Goal: Task Accomplishment & Management: Manage account settings

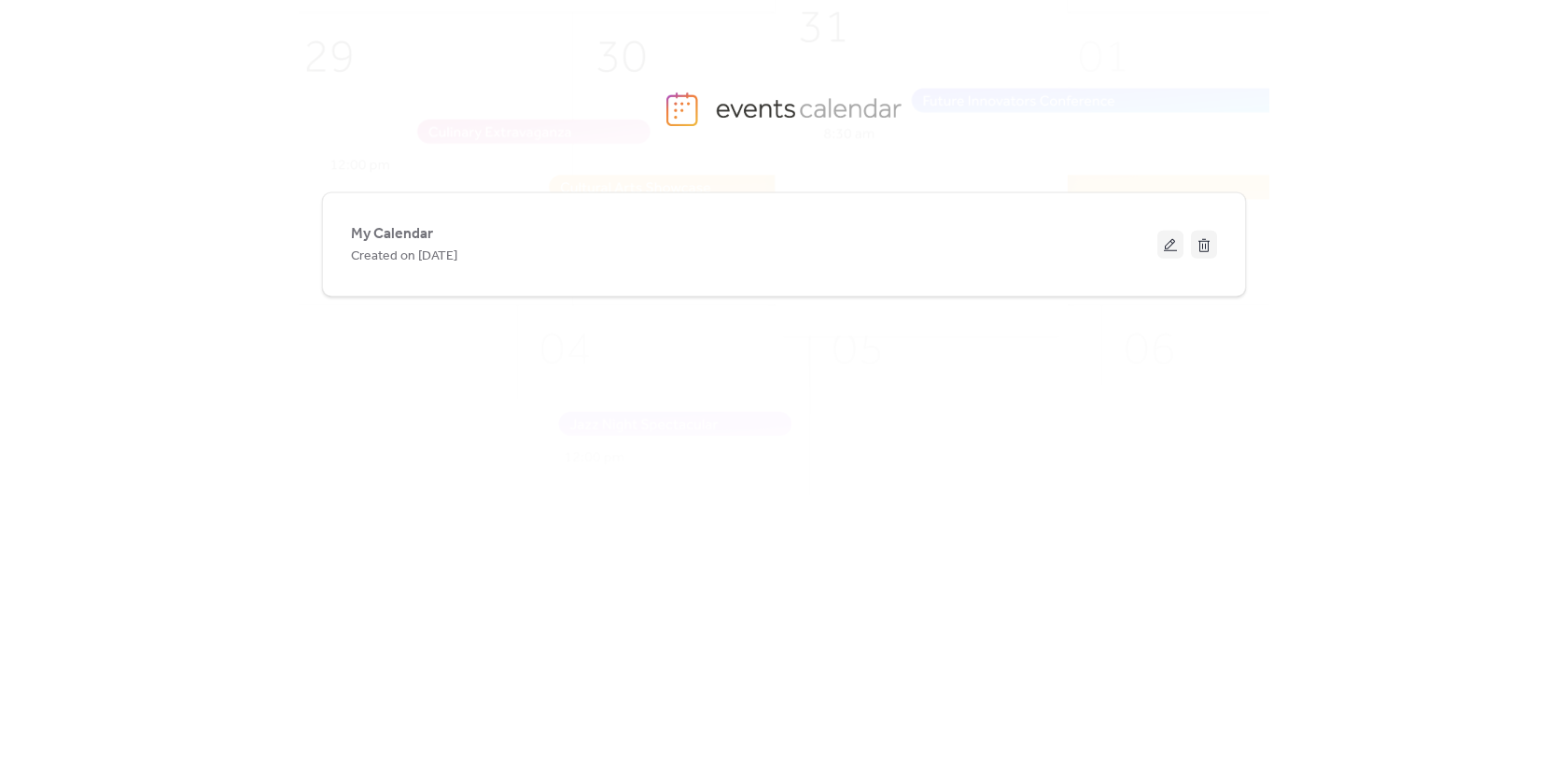
drag, startPoint x: 385, startPoint y: 227, endPoint x: 452, endPoint y: 311, distance: 107.4
click at [385, 227] on span "My Calendar" at bounding box center [392, 234] width 82 height 23
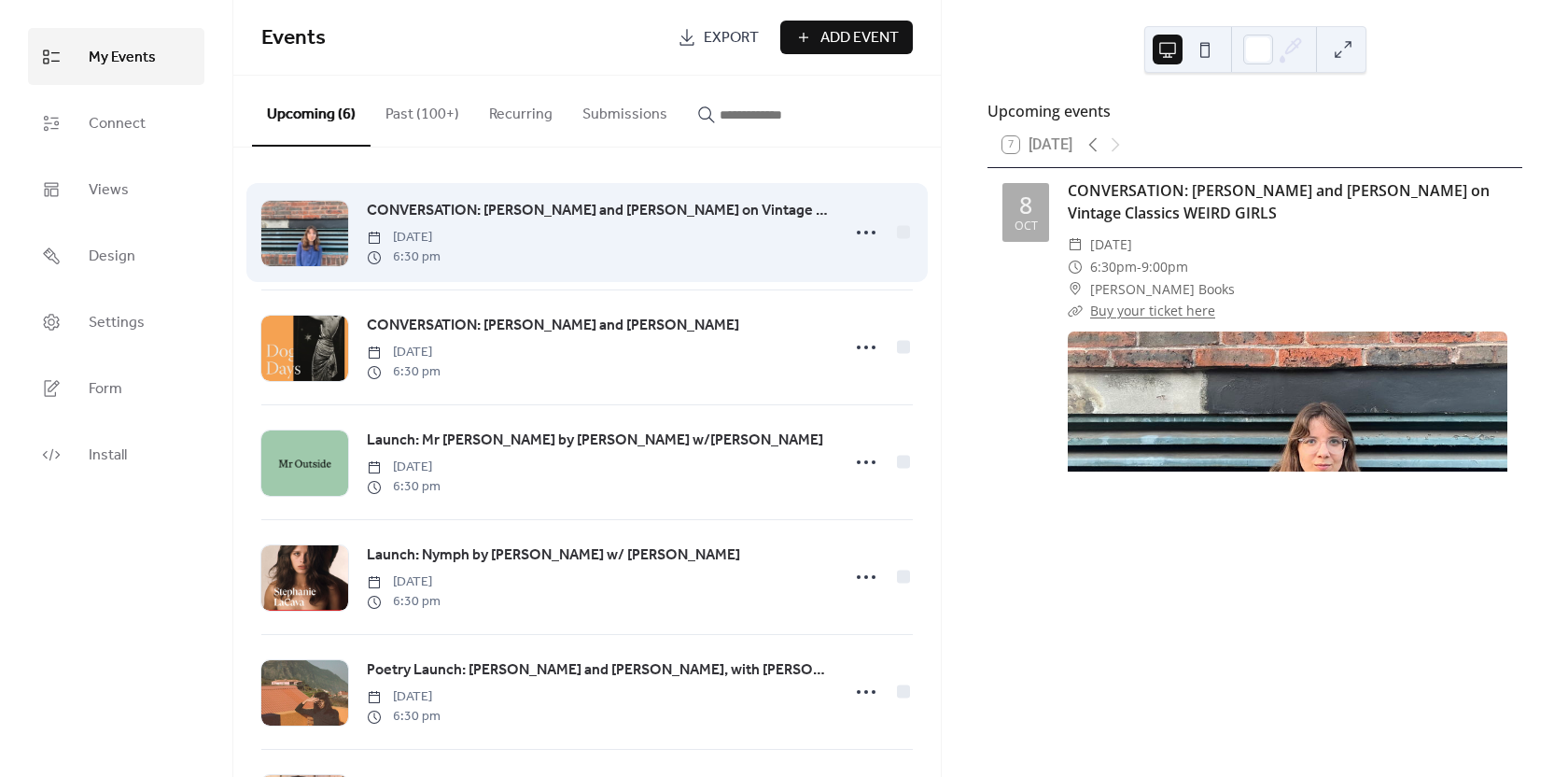
click at [687, 204] on span "CONVERSATION: [PERSON_NAME] and [PERSON_NAME] on Vintage Classics WEIRD GIRLS" at bounding box center [598, 210] width 462 height 23
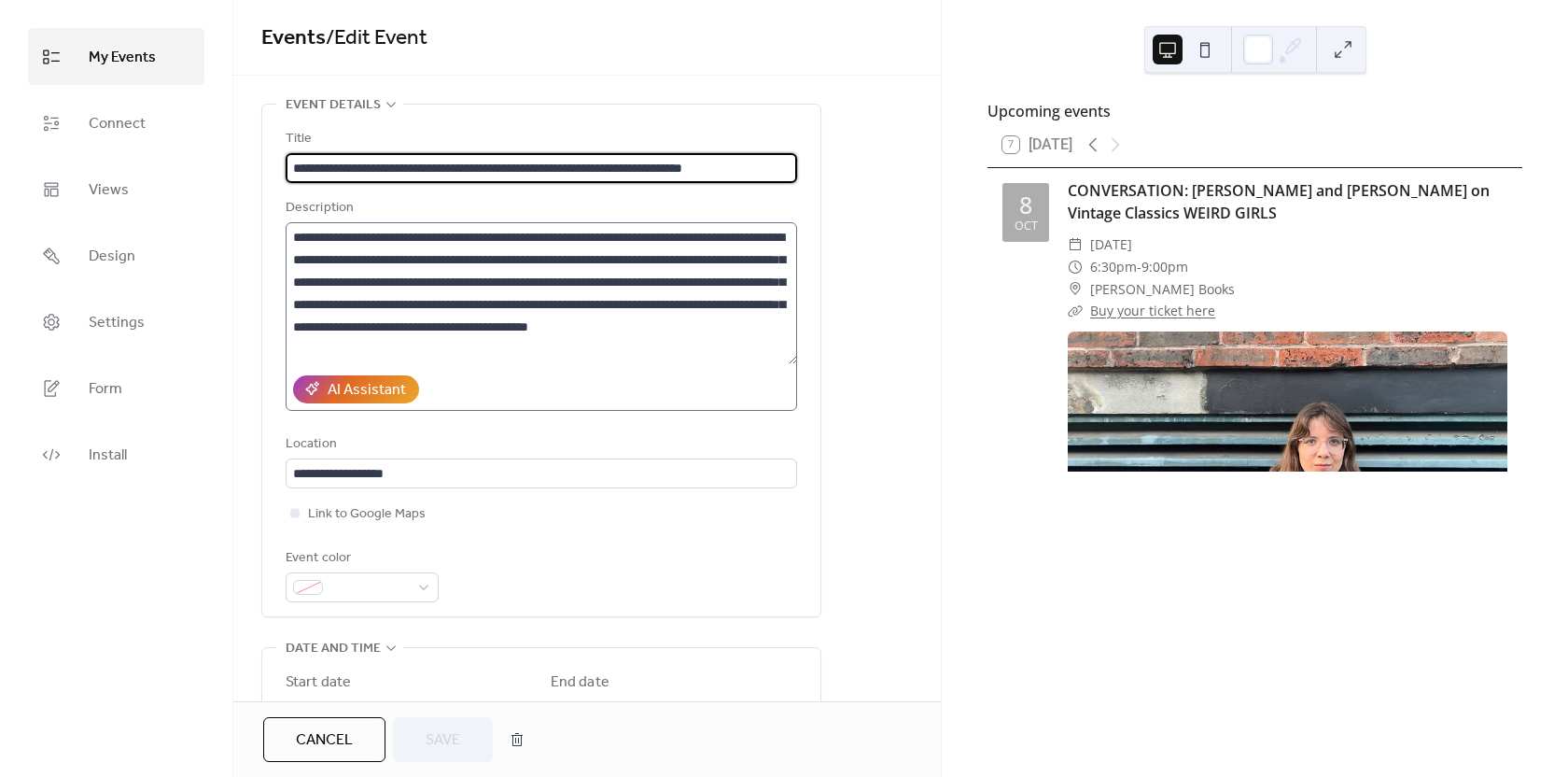
scroll to position [0, 24]
click at [360, 746] on button "Cancel" at bounding box center [325, 738] width 122 height 44
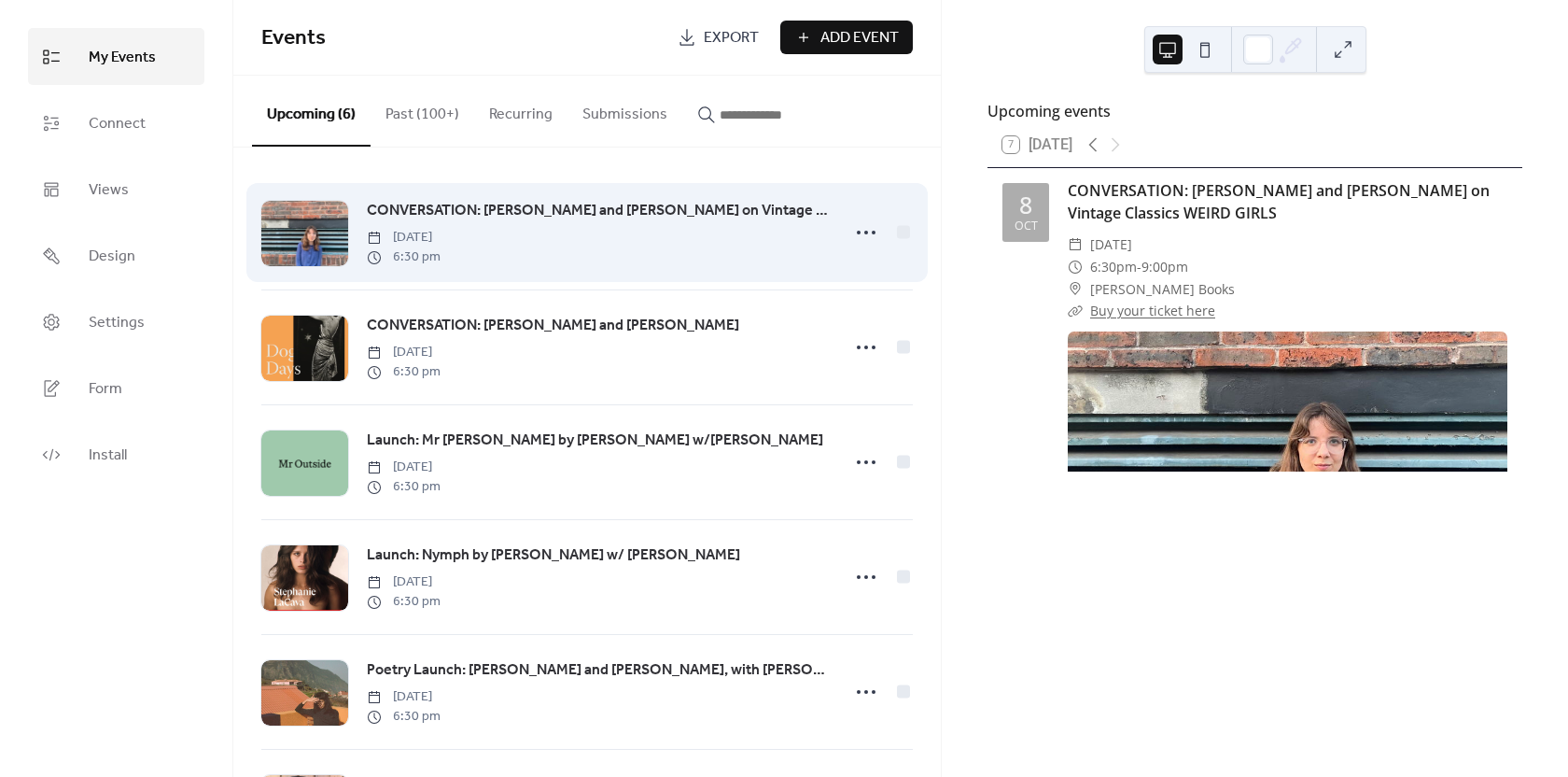
click at [625, 205] on span "CONVERSATION: [PERSON_NAME] and [PERSON_NAME] on Vintage Classics WEIRD GIRLS" at bounding box center [598, 210] width 462 height 23
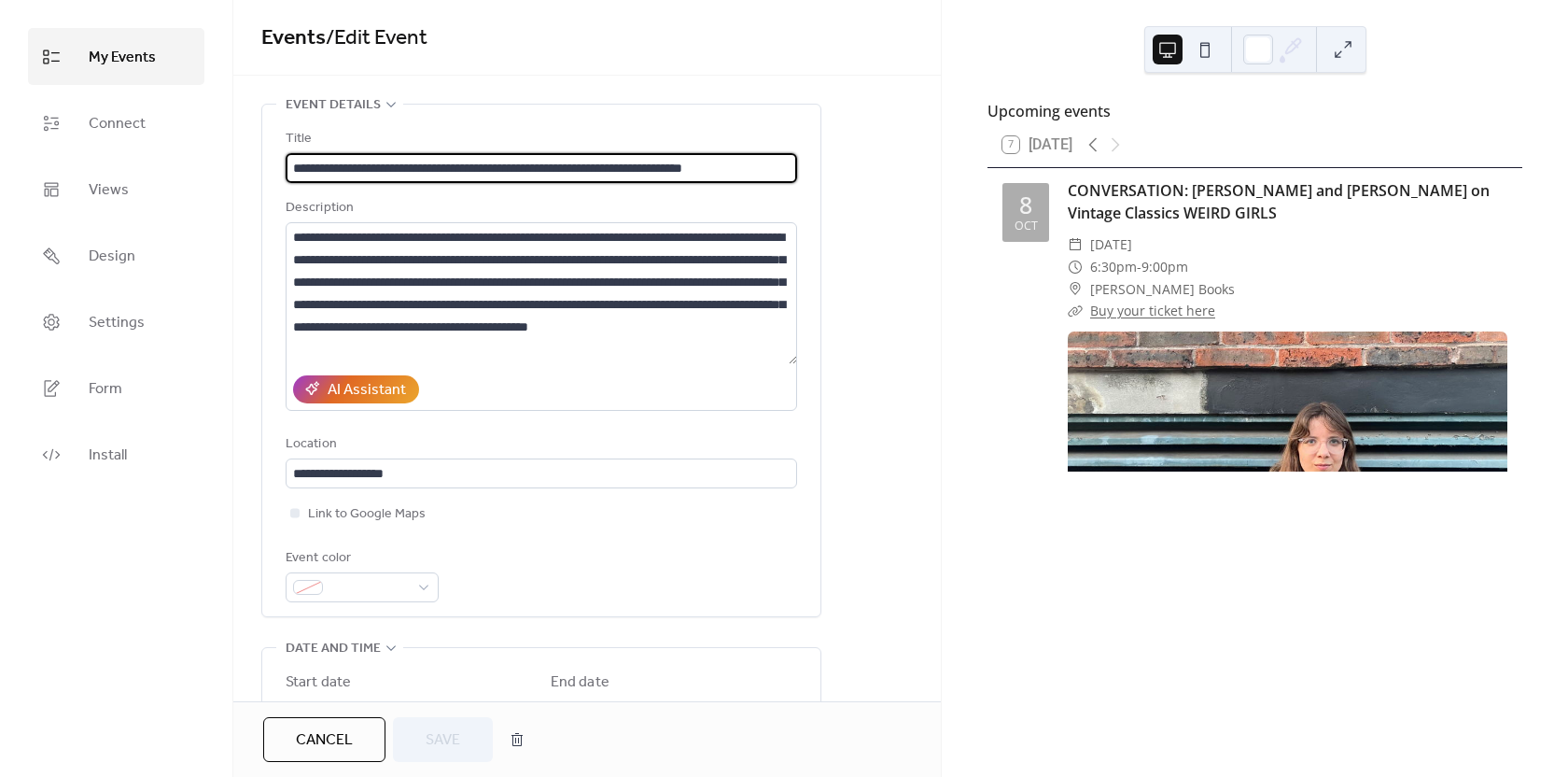
scroll to position [0, 24]
click at [523, 740] on button "button" at bounding box center [517, 739] width 34 height 38
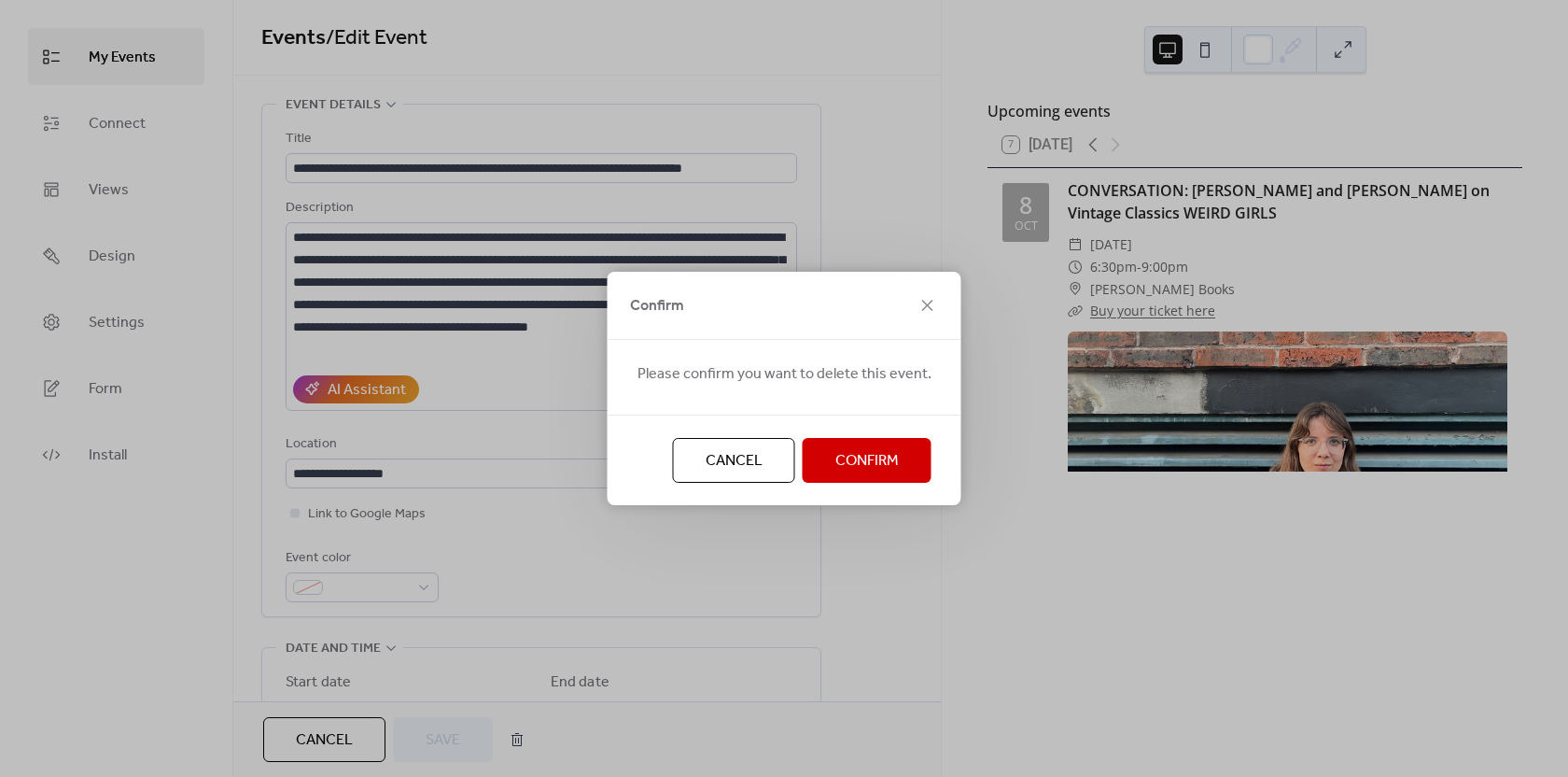
click at [886, 457] on span "Confirm" at bounding box center [866, 461] width 63 height 23
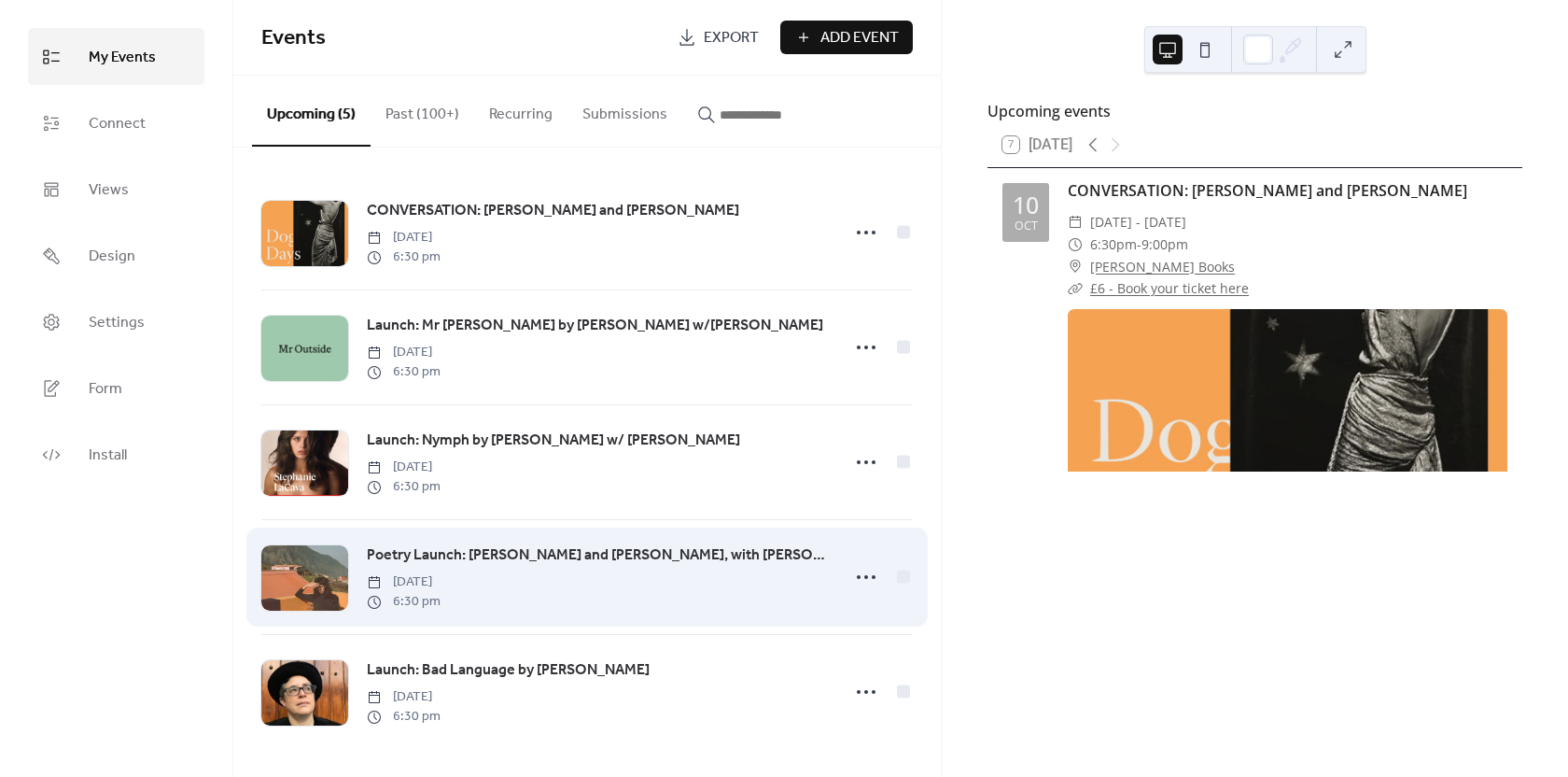
scroll to position [5, 0]
